Goal: Information Seeking & Learning: Learn about a topic

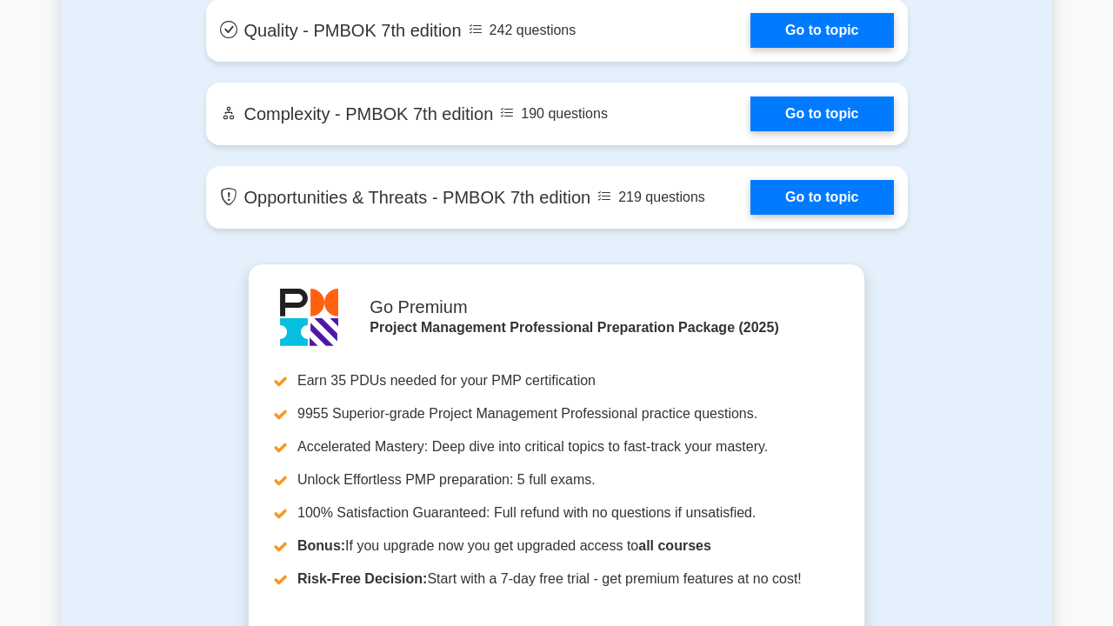
scroll to position [4814, 0]
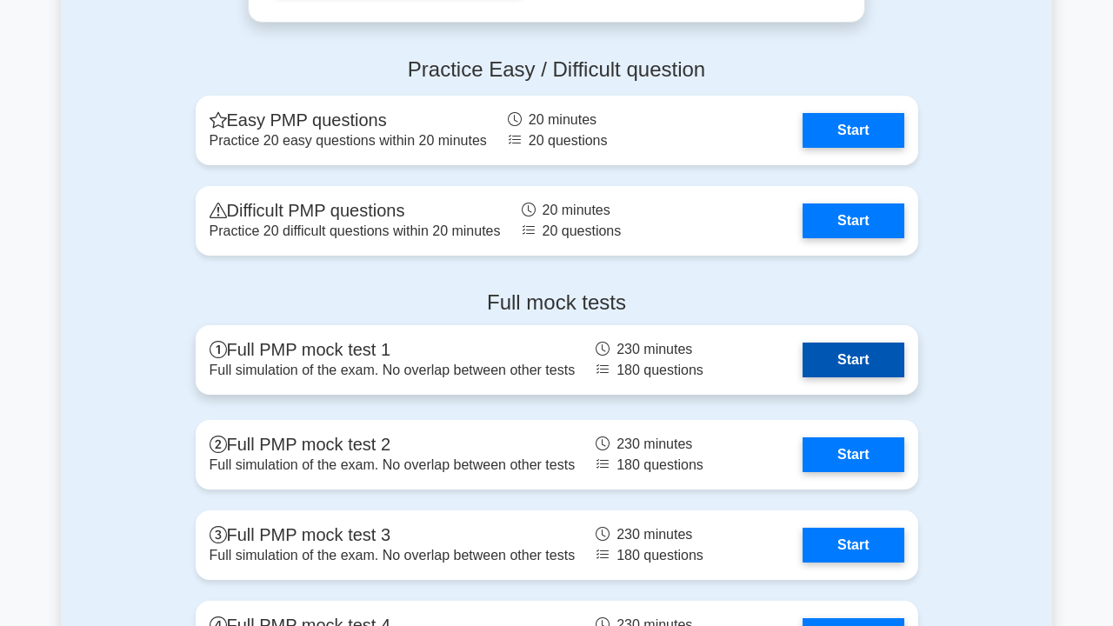
click at [857, 353] on link "Start" at bounding box center [853, 360] width 101 height 35
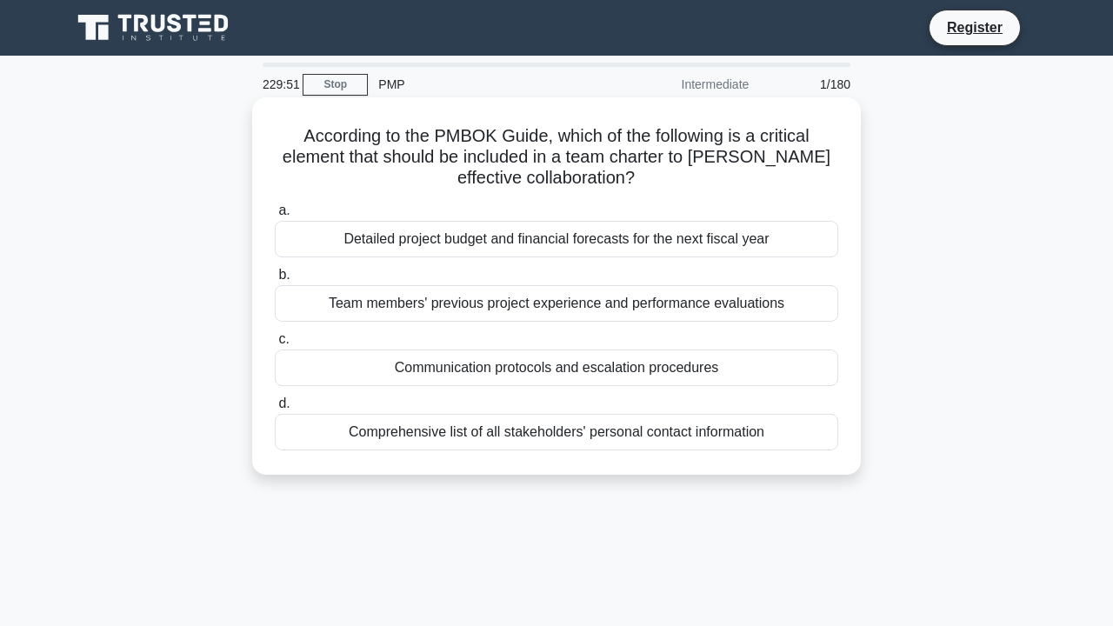
click at [428, 301] on div "Team members' previous project experience and performance evaluations" at bounding box center [557, 303] width 564 height 37
click at [275, 281] on input "b. Team members' previous project experience and performance evaluations" at bounding box center [275, 275] width 0 height 11
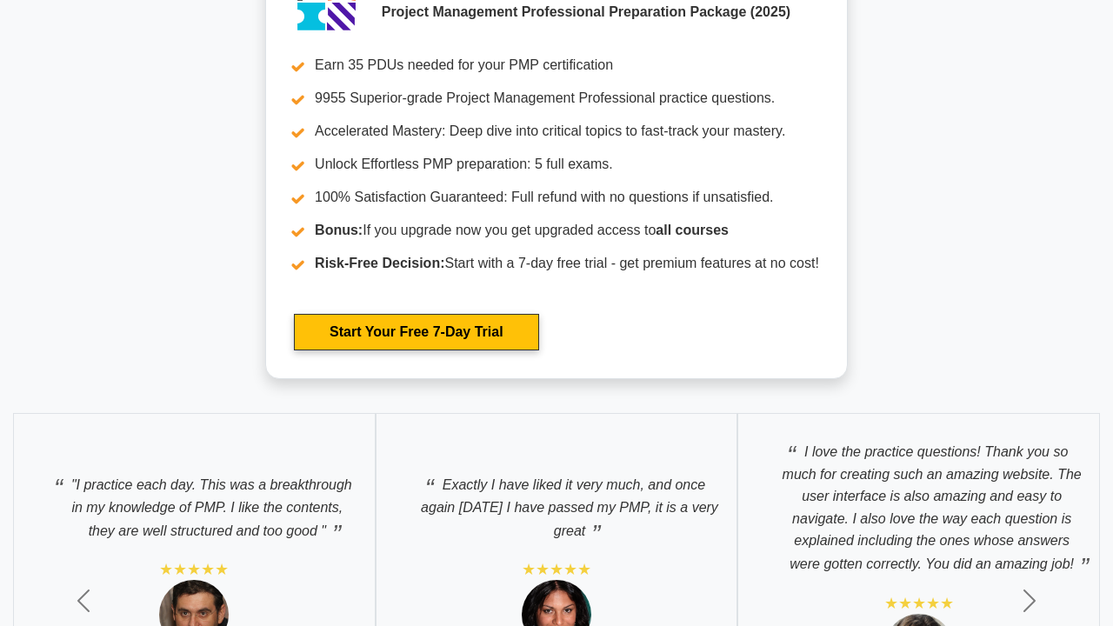
scroll to position [6097, 0]
